Goal: Navigation & Orientation: Find specific page/section

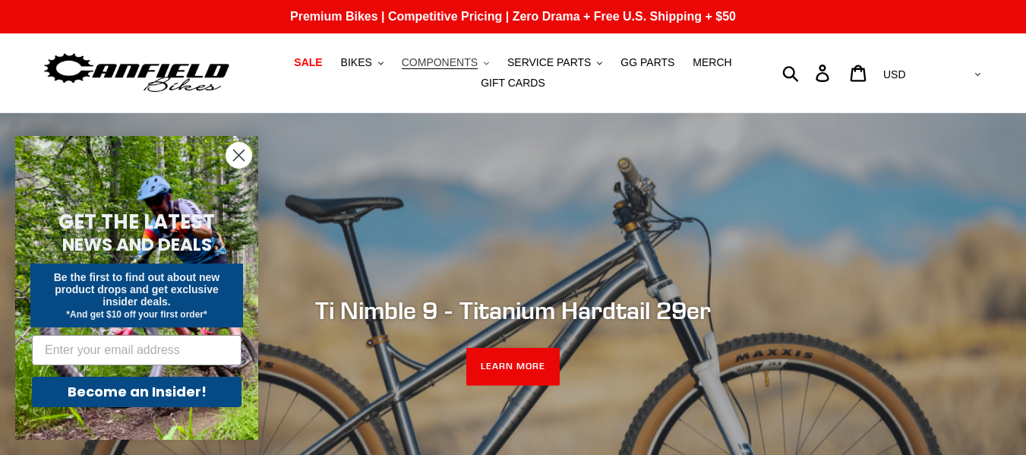
click at [472, 61] on span "COMPONENTS" at bounding box center [440, 62] width 76 height 13
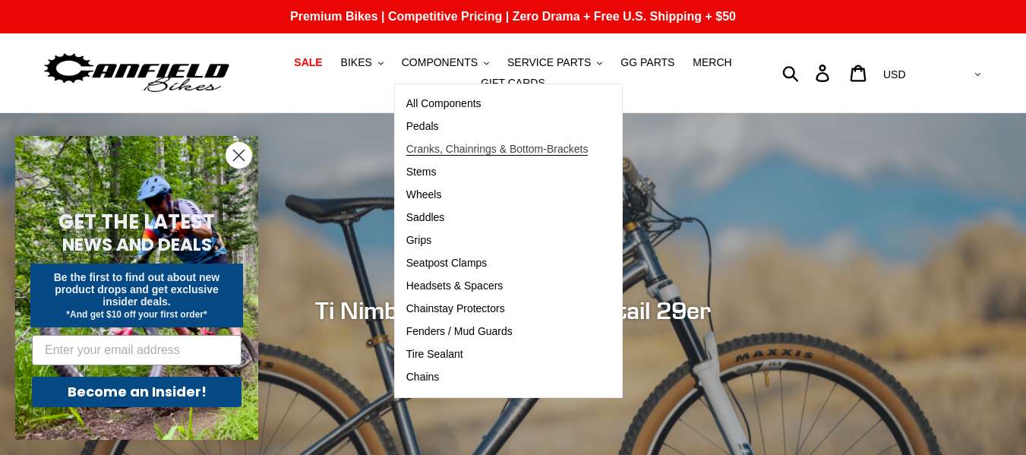
click at [443, 145] on span "Cranks, Chainrings & Bottom-Brackets" at bounding box center [497, 149] width 182 height 13
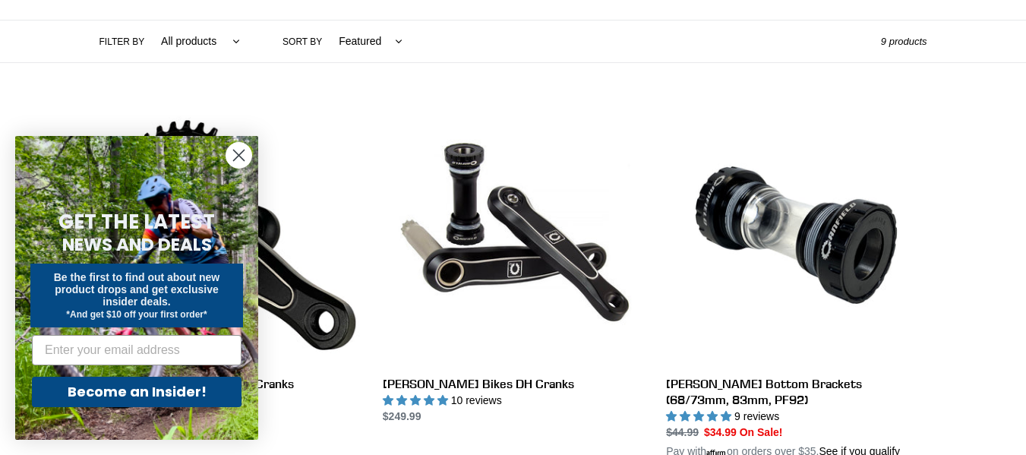
scroll to position [349, 0]
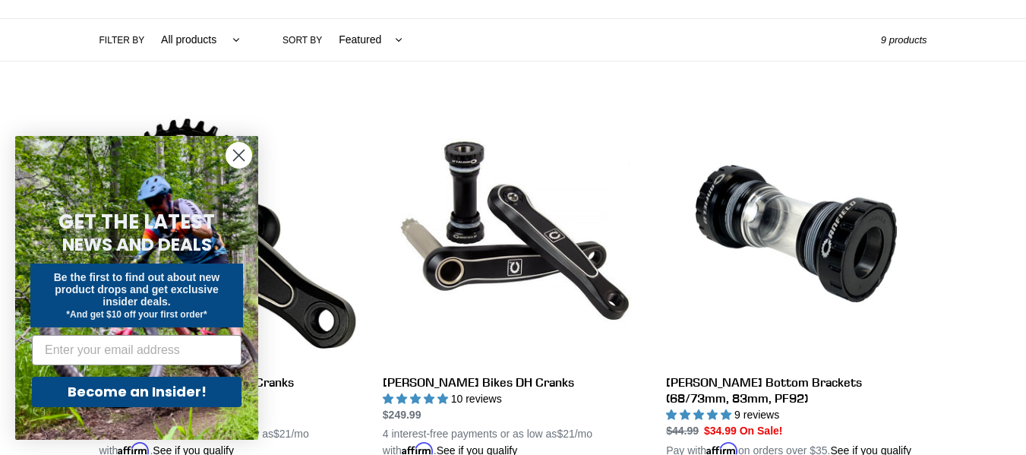
click at [241, 154] on icon "Close dialog" at bounding box center [239, 155] width 11 height 11
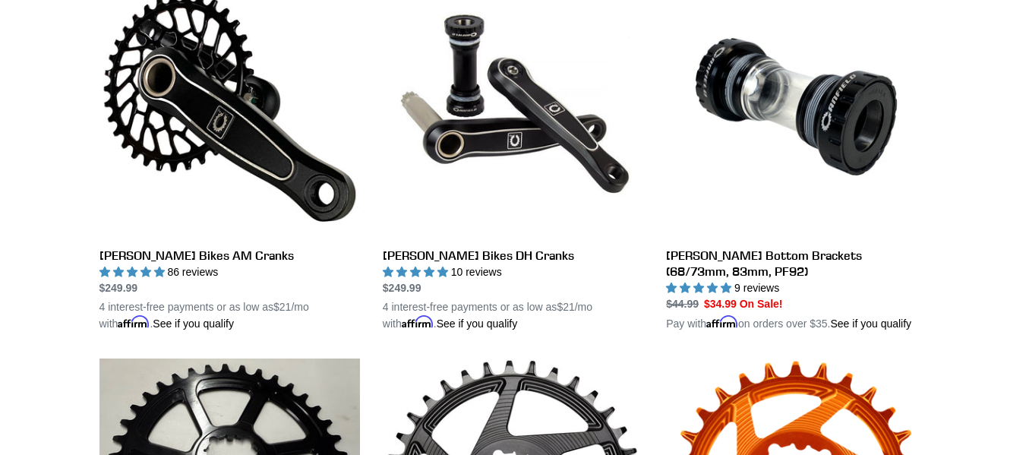
scroll to position [475, 0]
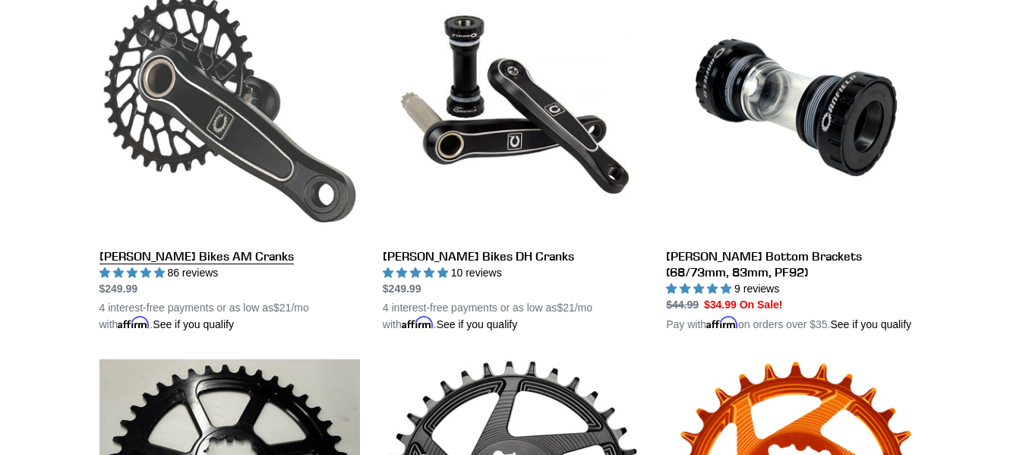
click at [163, 247] on link "[PERSON_NAME] Bikes AM Cranks" at bounding box center [229, 154] width 260 height 355
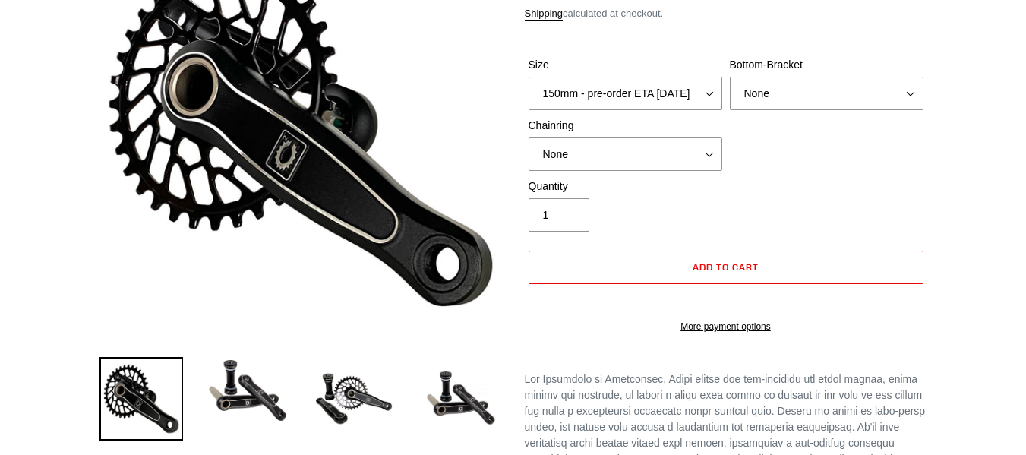
select select "highest-rating"
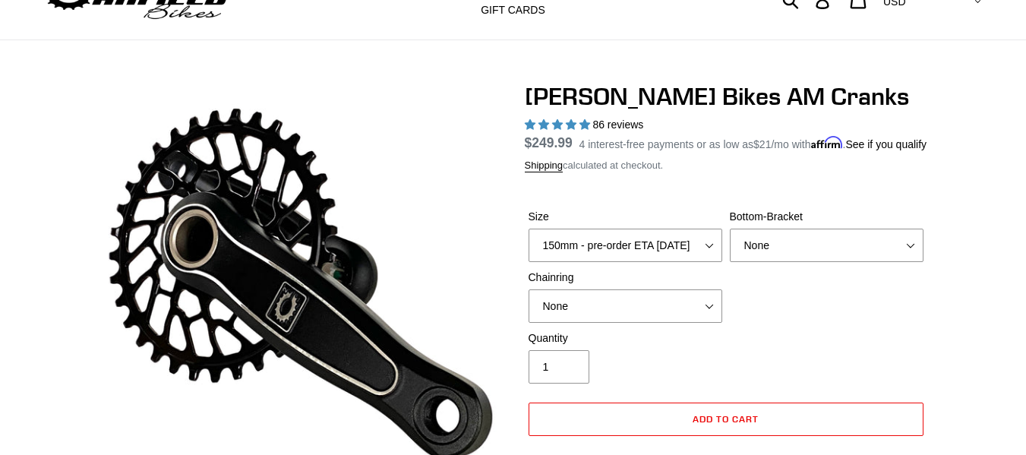
scroll to position [72, 0]
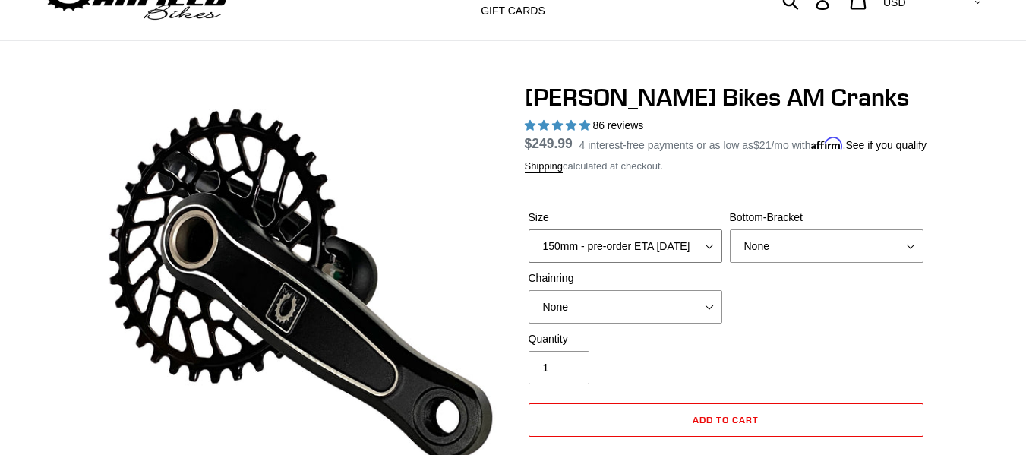
click at [709, 263] on select "150mm - pre-order ETA 9/30/25 155mm - pre-order ETA 9/30/25 160mm - pre-order E…" at bounding box center [625, 245] width 194 height 33
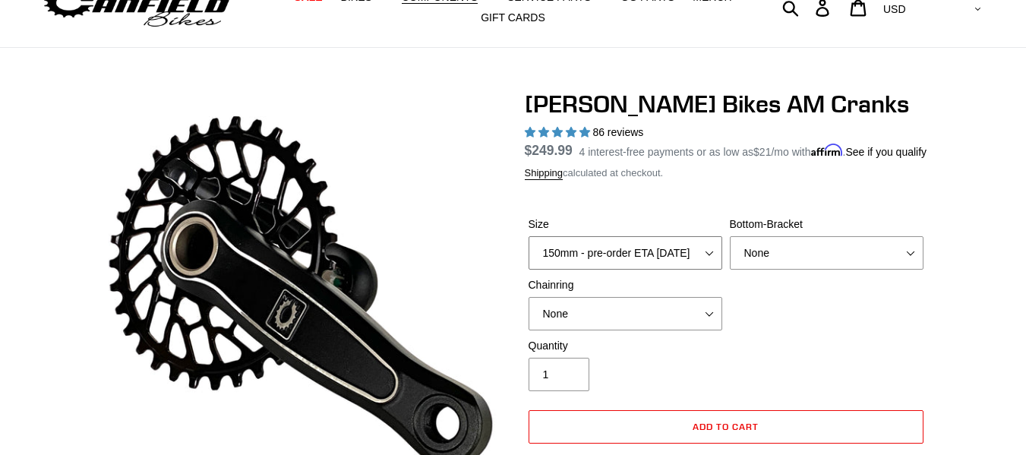
scroll to position [0, 0]
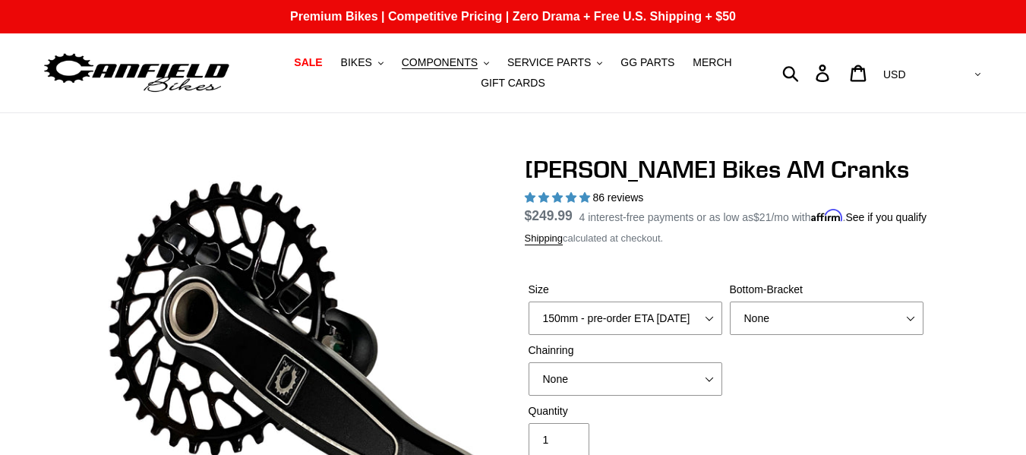
click at [207, 84] on img at bounding box center [137, 73] width 190 height 48
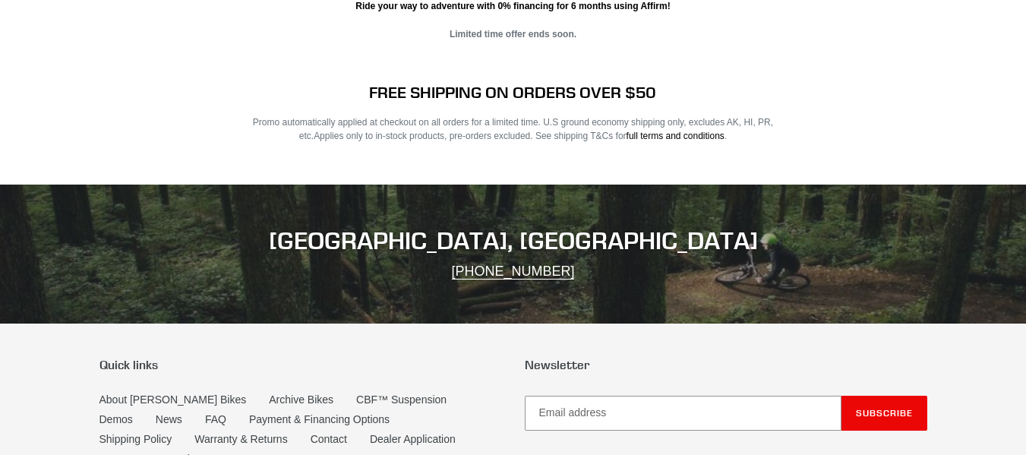
scroll to position [3088, 0]
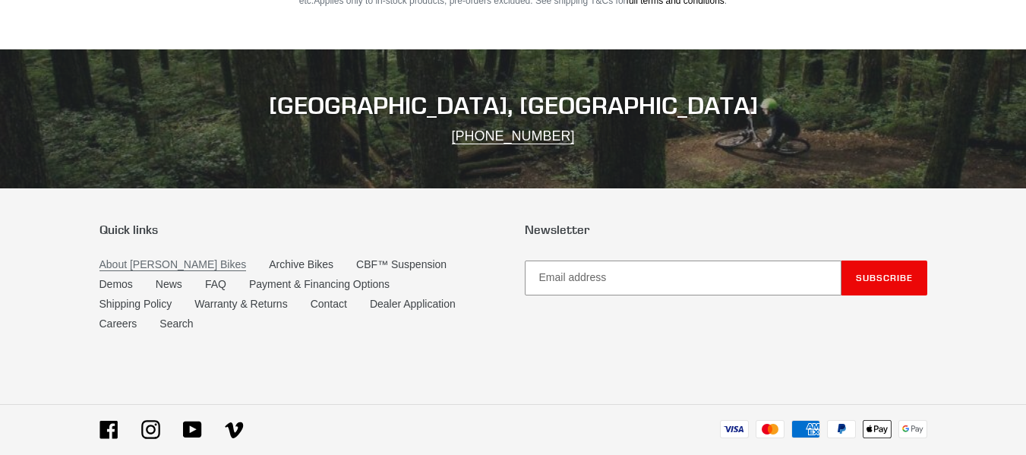
click at [177, 258] on link "About [PERSON_NAME] Bikes" at bounding box center [172, 264] width 147 height 13
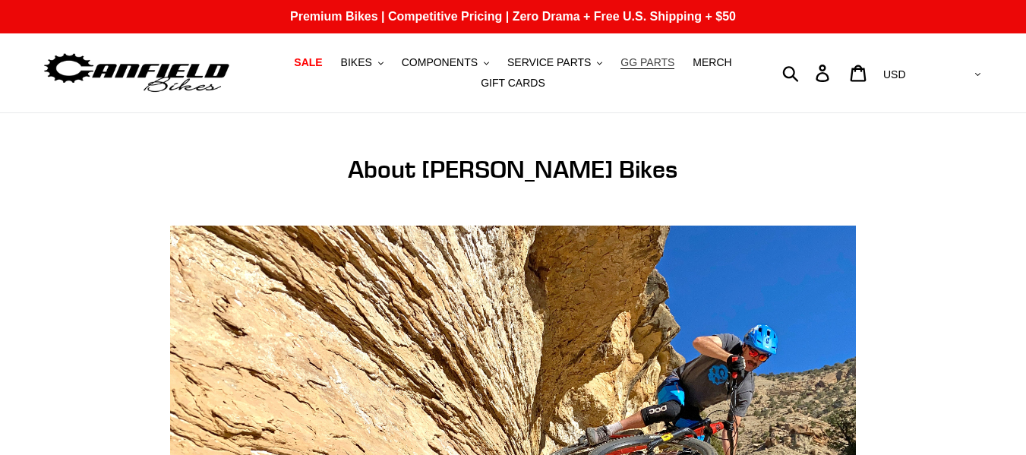
click at [629, 57] on span "GG PARTS" at bounding box center [647, 62] width 54 height 13
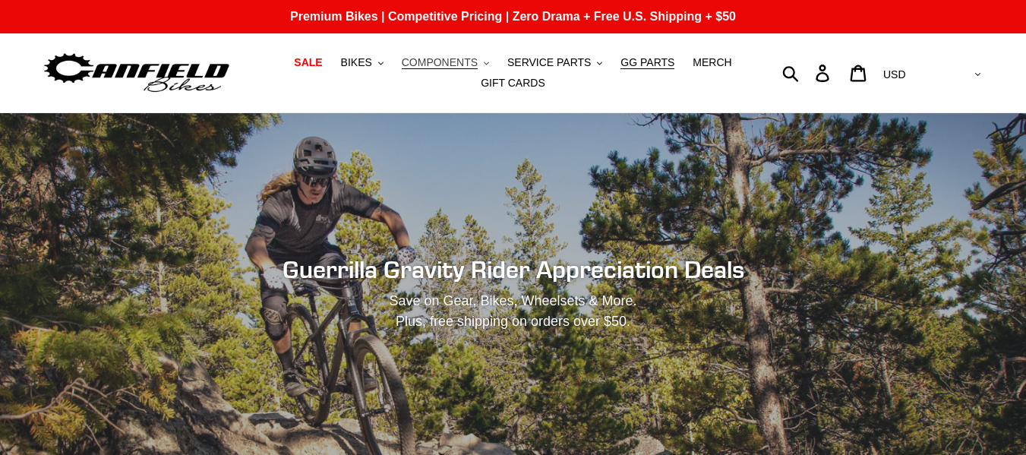
click at [456, 66] on span "COMPONENTS" at bounding box center [440, 62] width 76 height 13
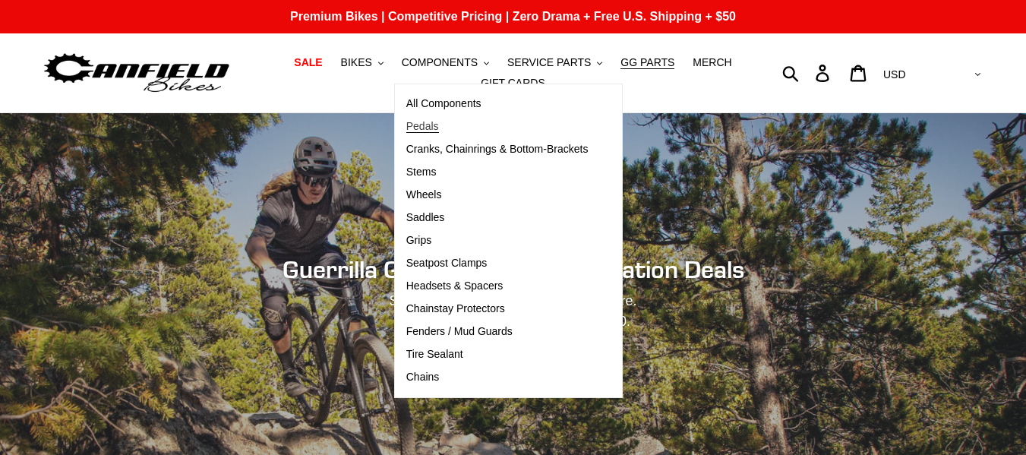
click at [433, 127] on span "Pedals" at bounding box center [422, 126] width 33 height 13
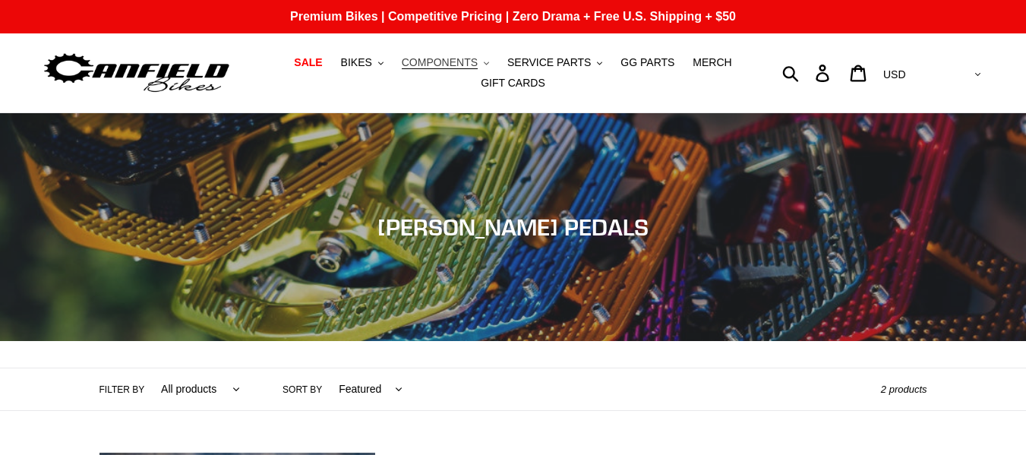
click at [463, 61] on span "COMPONENTS" at bounding box center [440, 62] width 76 height 13
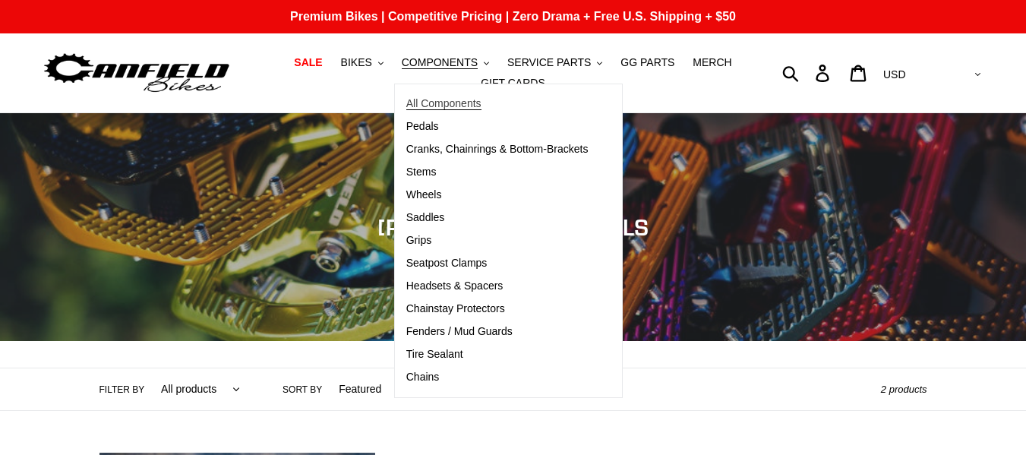
click at [441, 99] on span "All Components" at bounding box center [443, 103] width 75 height 13
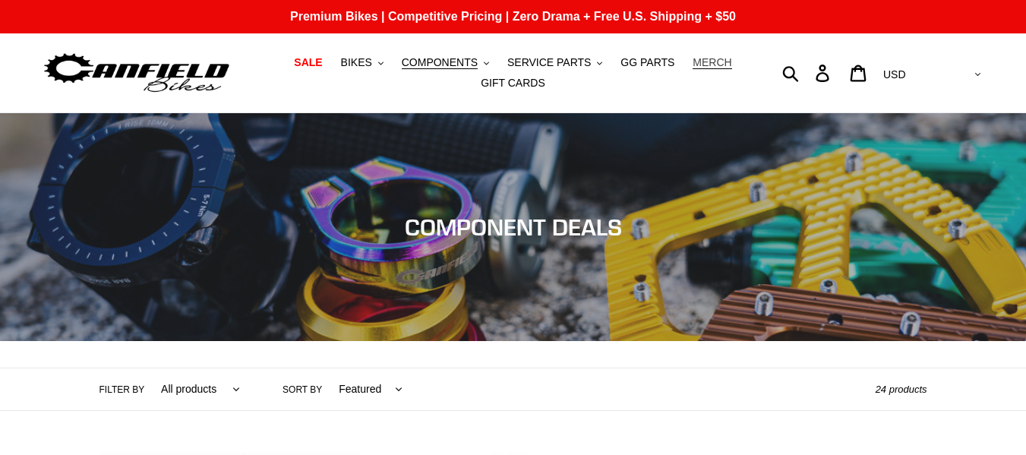
click at [708, 68] on span "MERCH" at bounding box center [711, 62] width 39 height 13
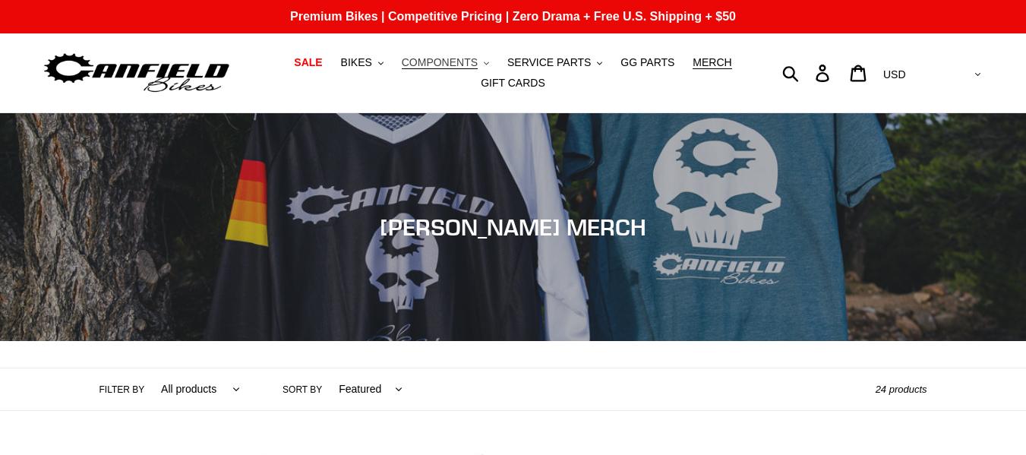
click at [459, 61] on span "COMPONENTS" at bounding box center [440, 62] width 76 height 13
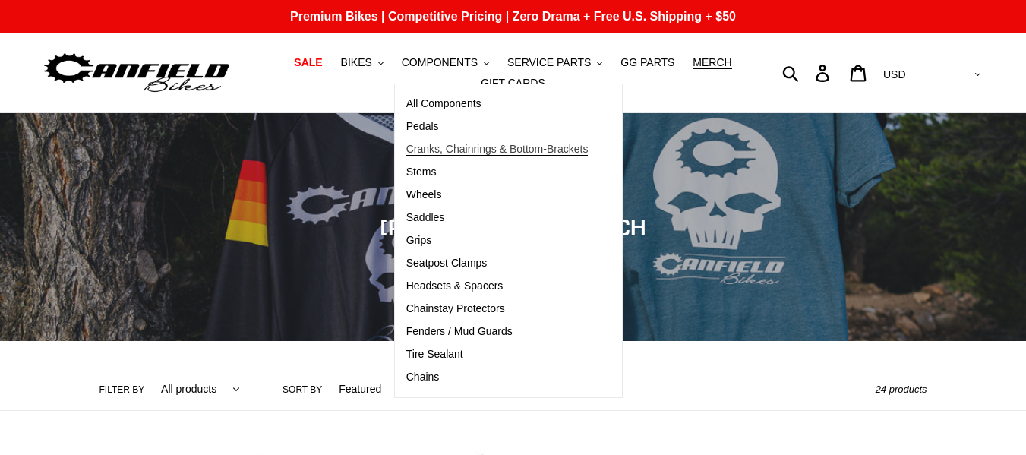
click at [470, 153] on span "Cranks, Chainrings & Bottom-Brackets" at bounding box center [497, 149] width 182 height 13
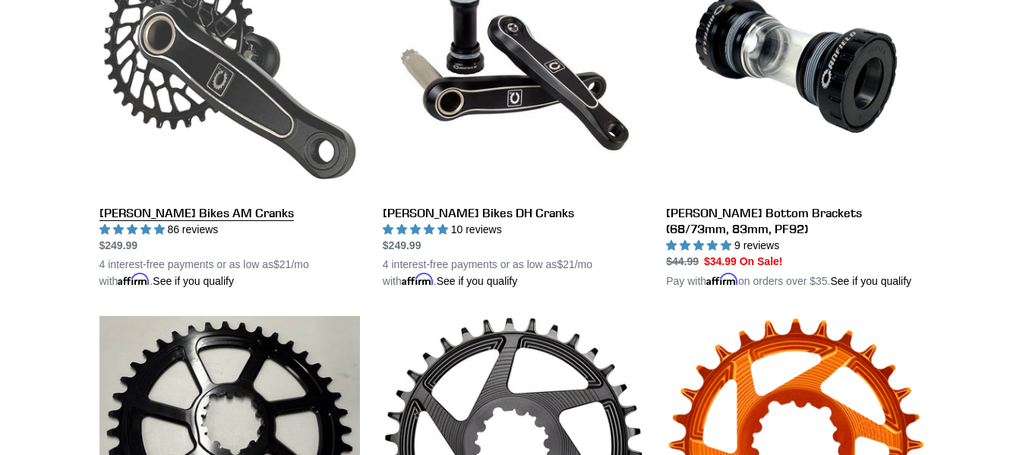
scroll to position [518, 0]
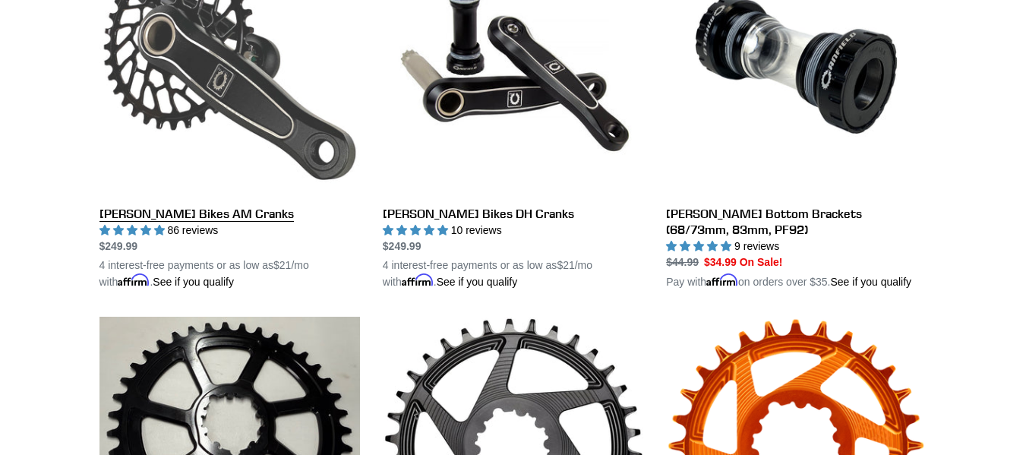
click at [210, 225] on link "[PERSON_NAME] Bikes AM Cranks" at bounding box center [229, 112] width 260 height 355
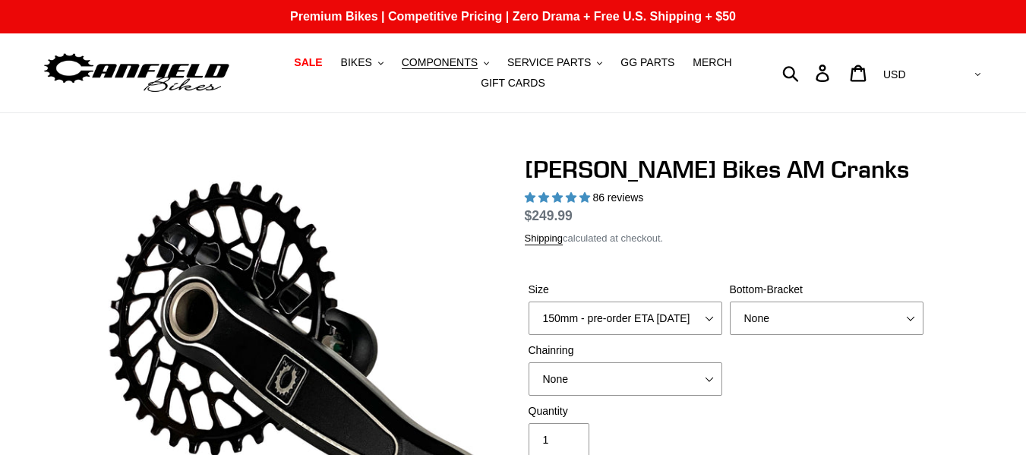
select select "highest-rating"
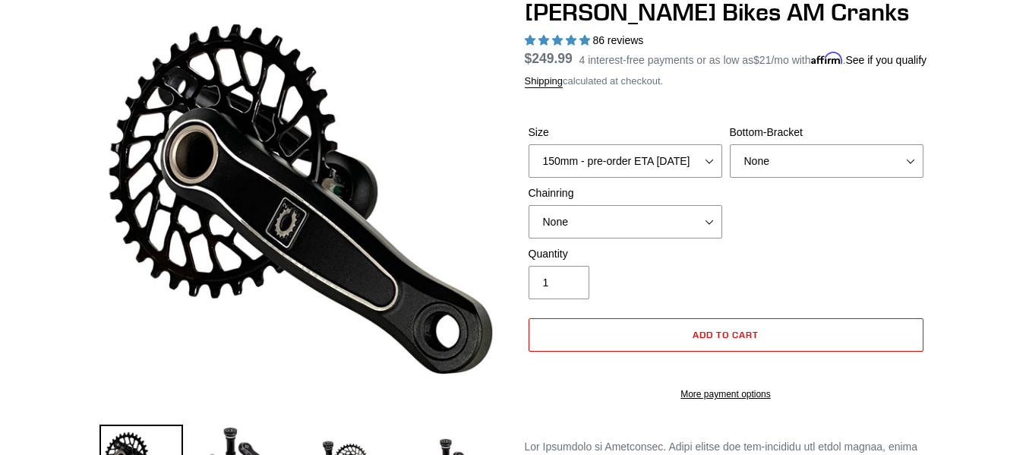
scroll to position [155, 0]
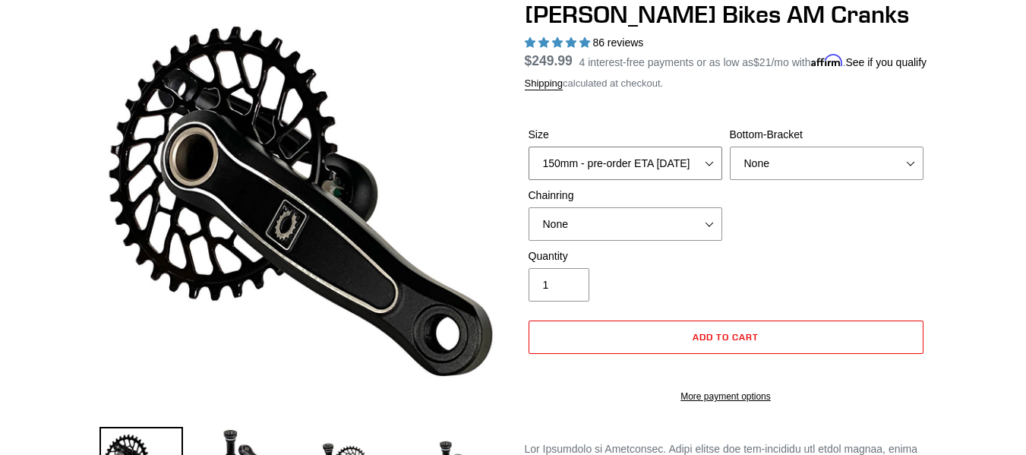
click at [720, 180] on select "150mm - pre-order ETA [DATE] 155mm - pre-order ETA [DATE] 160mm - pre-order ETA…" at bounding box center [625, 163] width 194 height 33
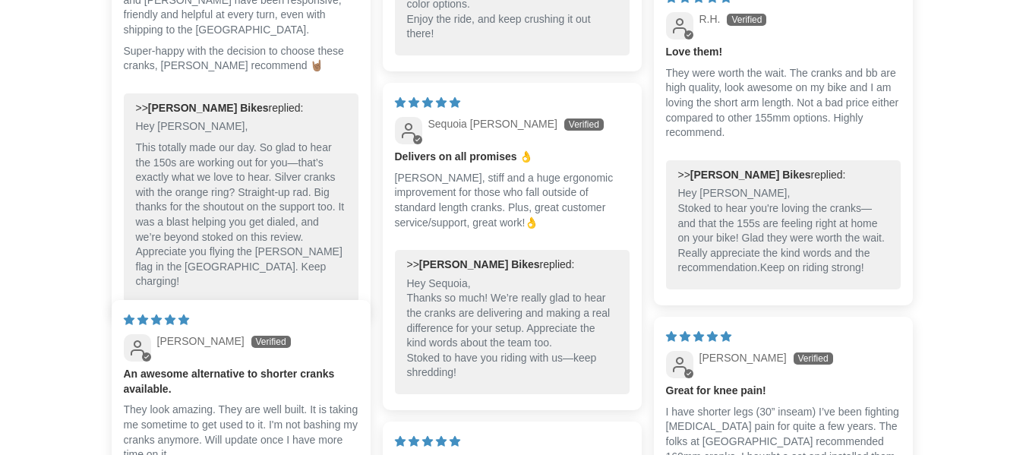
scroll to position [1970, 0]
